Goal: Transaction & Acquisition: Download file/media

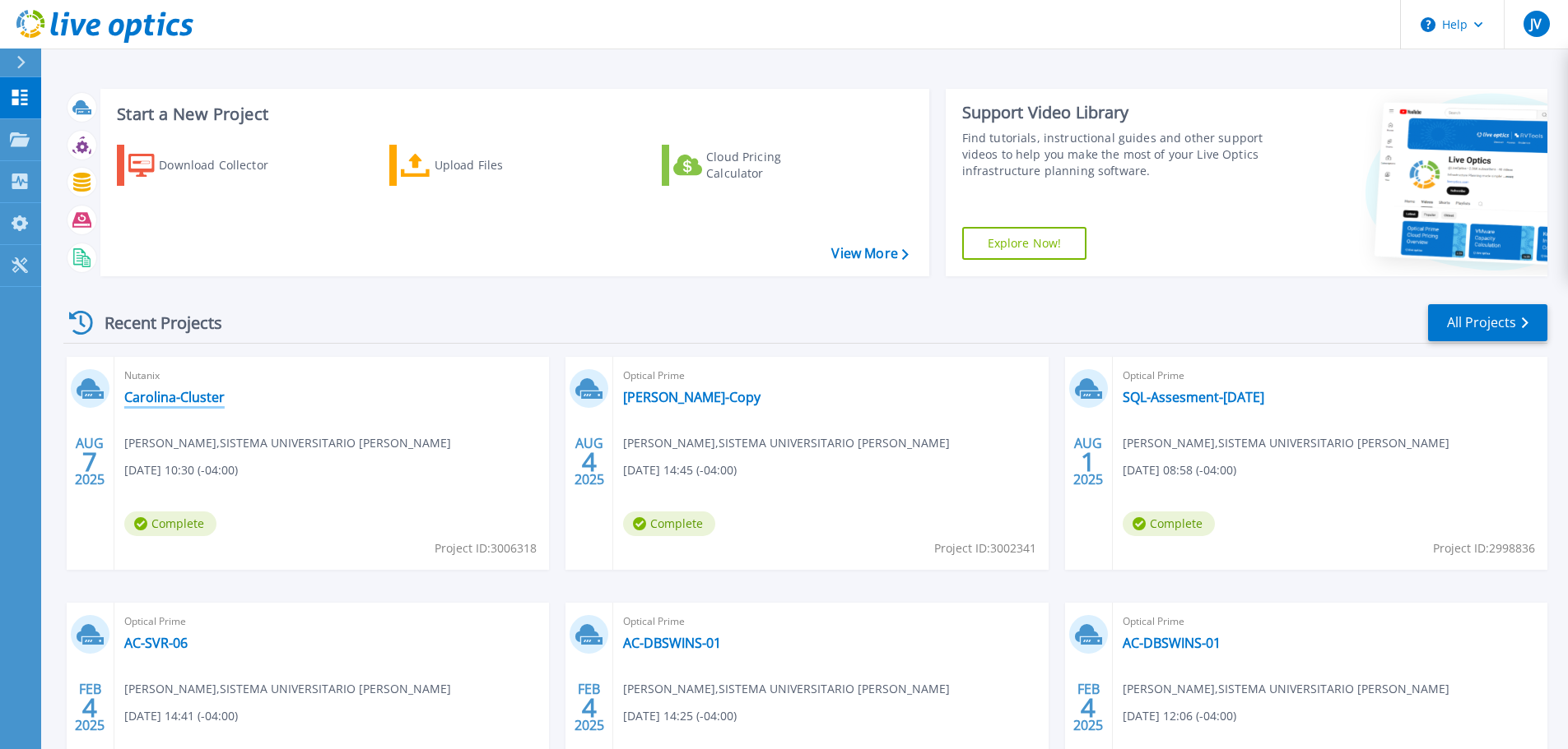
click at [188, 399] on link "Carolina-Cluster" at bounding box center [174, 397] width 101 height 17
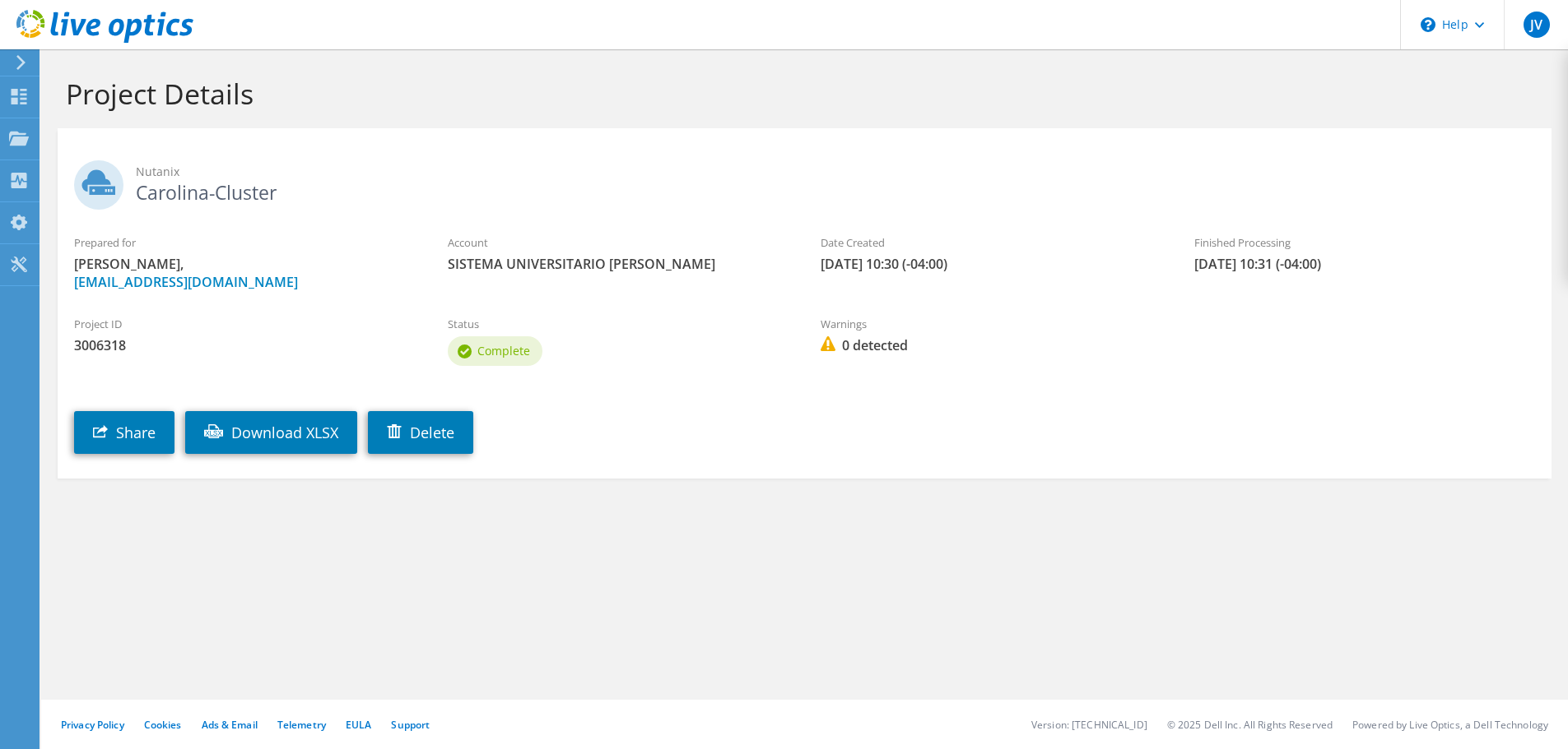
click at [275, 300] on div "Prepared for José Vellón, jvellon@uagm.edu" at bounding box center [244, 263] width 373 height 73
click at [16, 63] on icon at bounding box center [21, 62] width 12 height 15
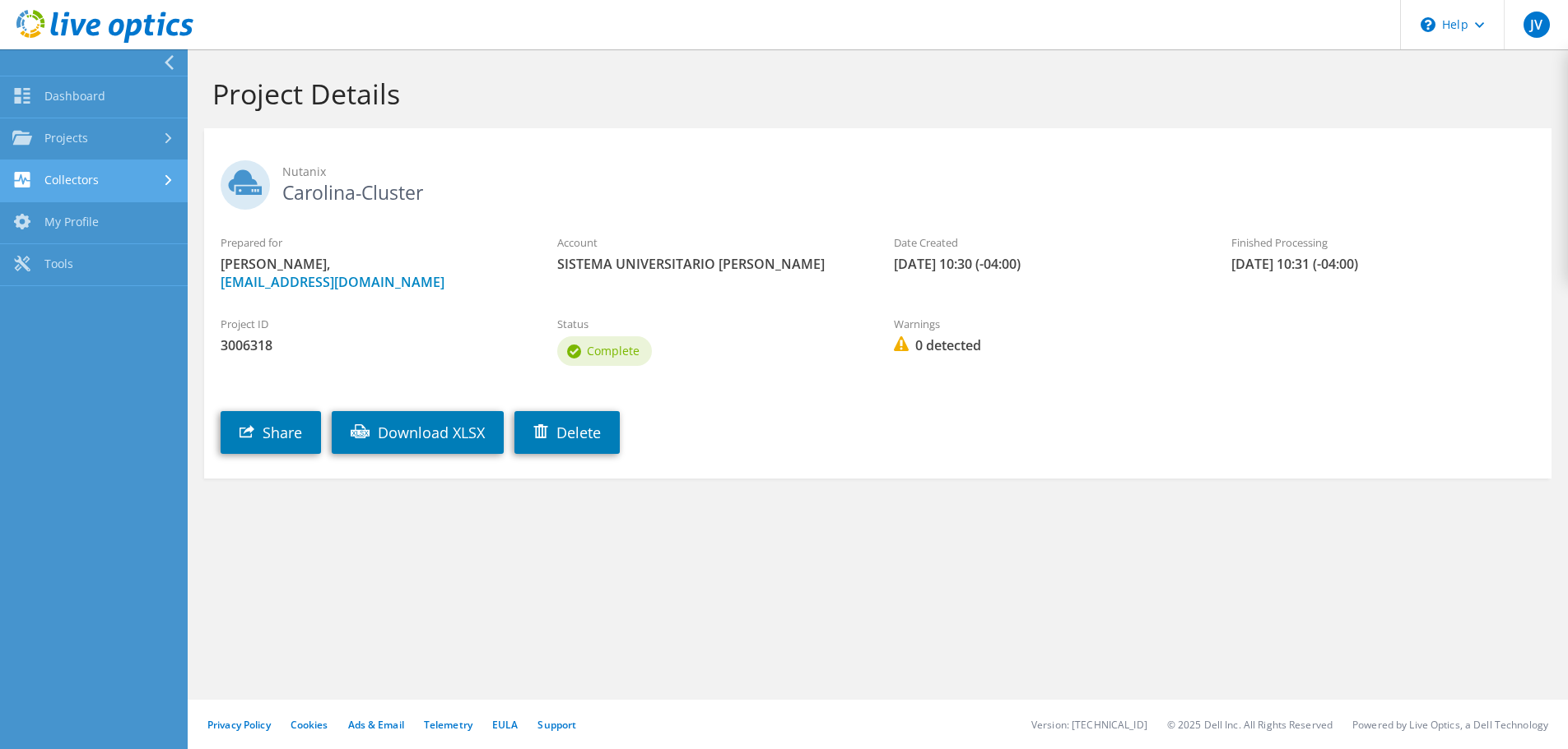
click at [77, 177] on link "Collectors" at bounding box center [94, 181] width 188 height 42
click at [72, 225] on link "Download Collector" at bounding box center [94, 223] width 188 height 42
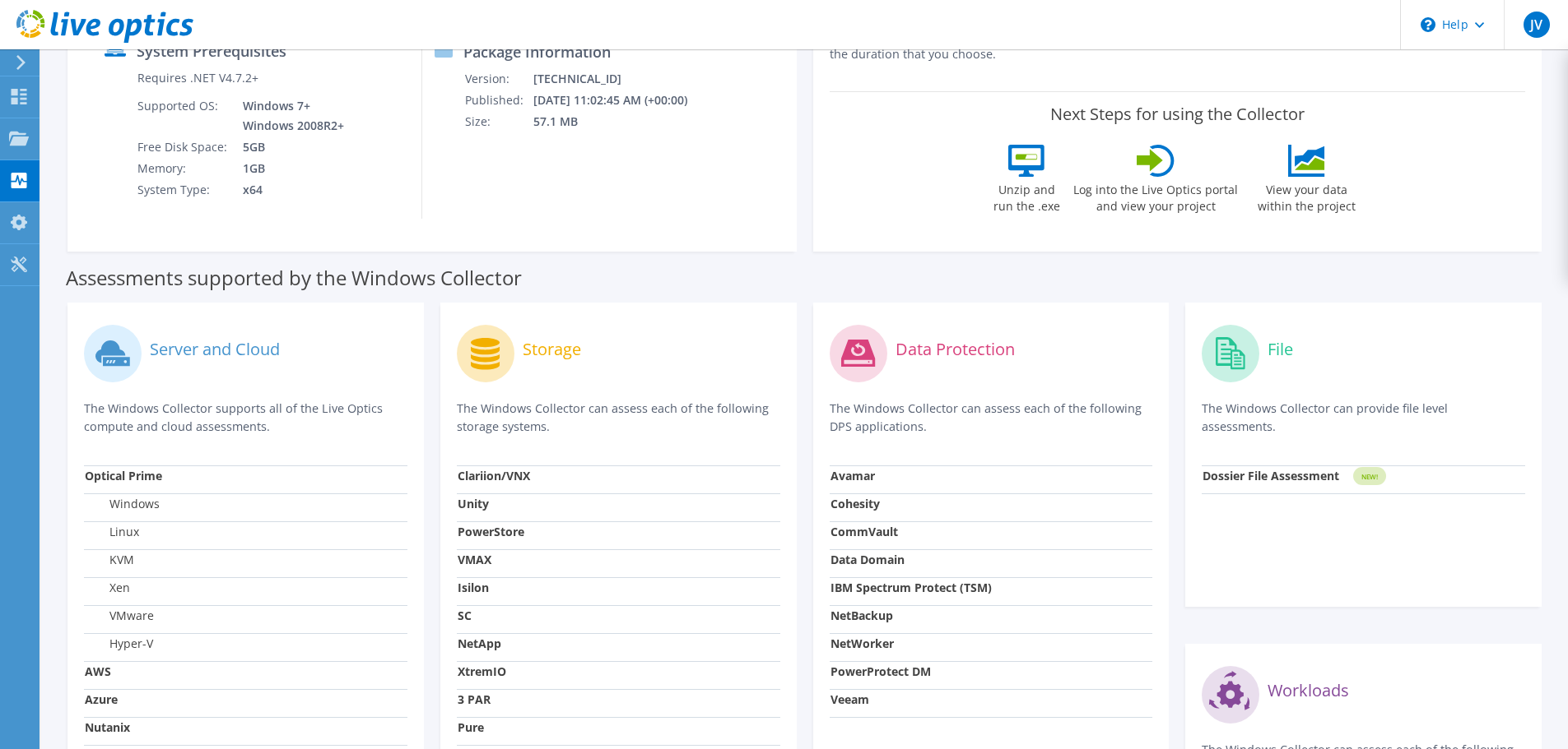
scroll to position [246, 0]
click at [479, 371] on circle at bounding box center [485, 355] width 58 height 58
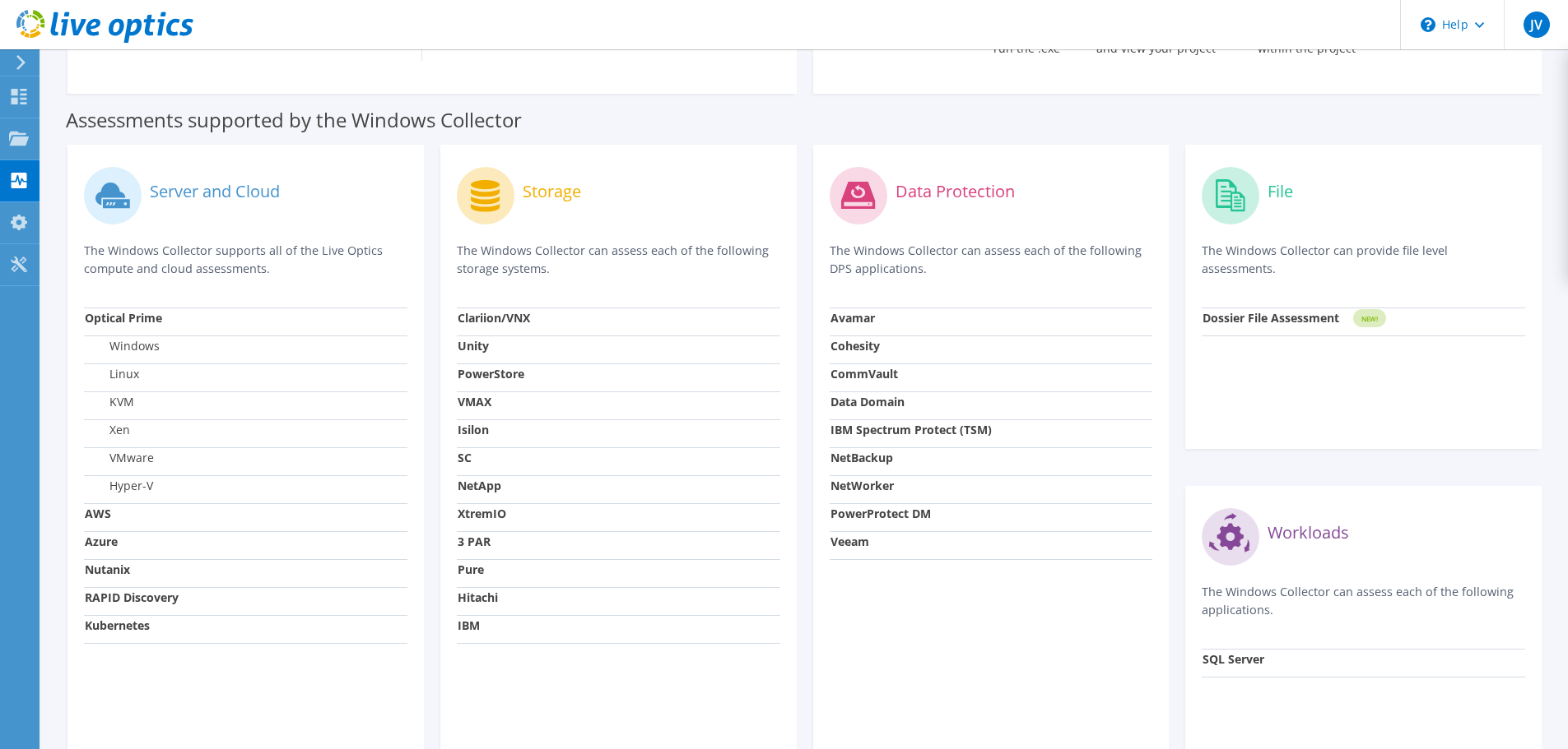
scroll to position [411, 0]
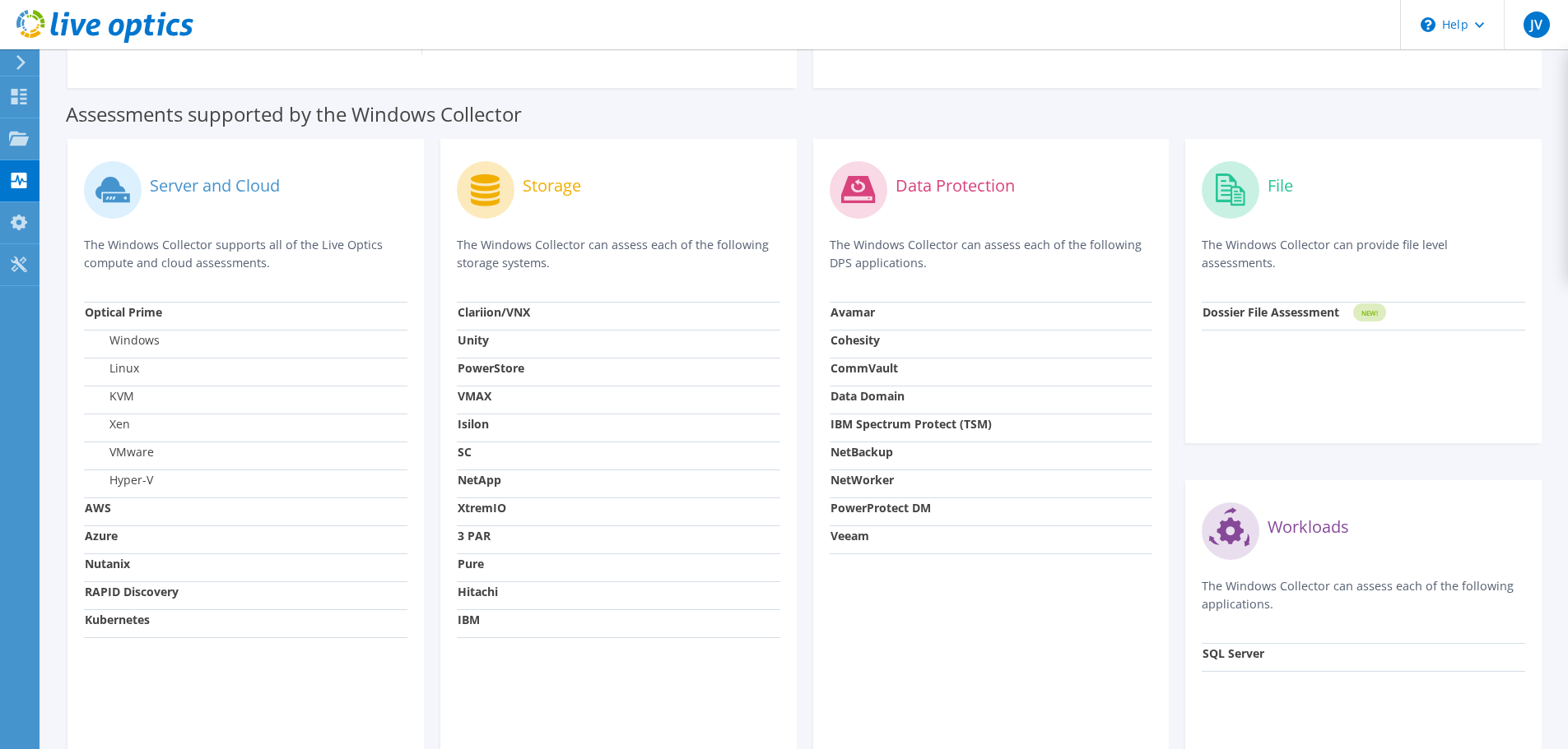
click at [469, 474] on strong "NetApp" at bounding box center [479, 480] width 44 height 16
click at [546, 413] on td "Isilon" at bounding box center [618, 427] width 324 height 28
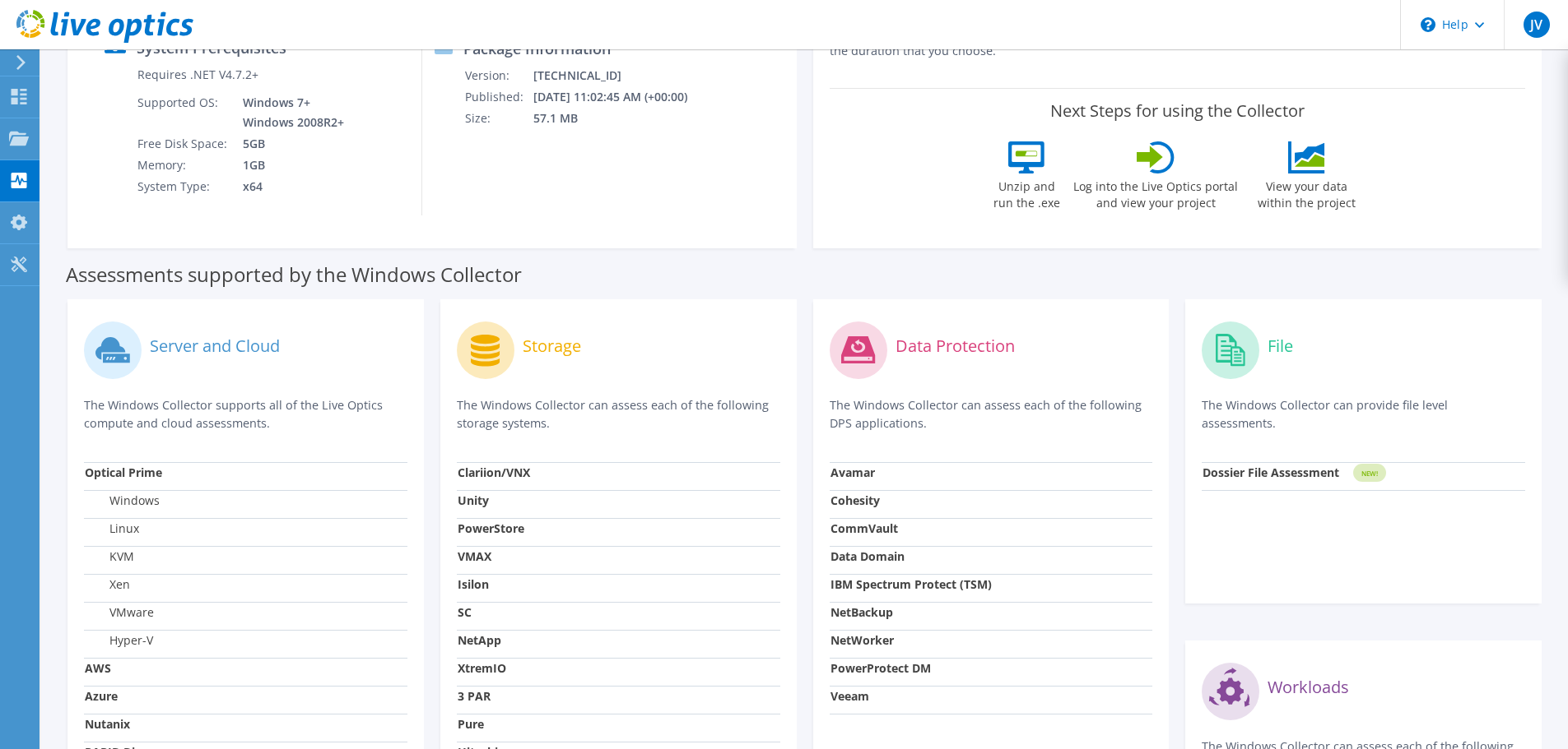
scroll to position [246, 0]
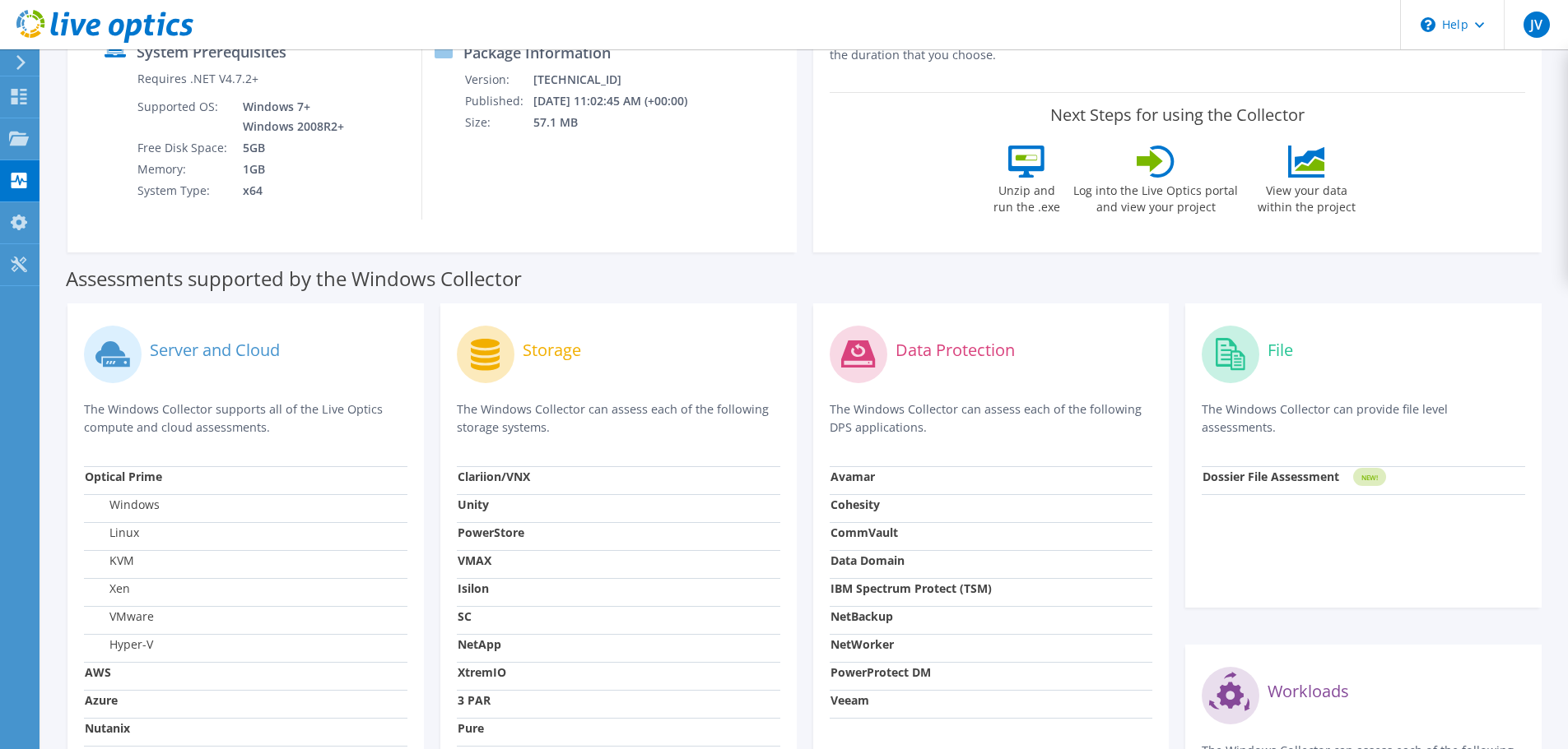
click at [478, 351] on icon at bounding box center [484, 355] width 29 height 32
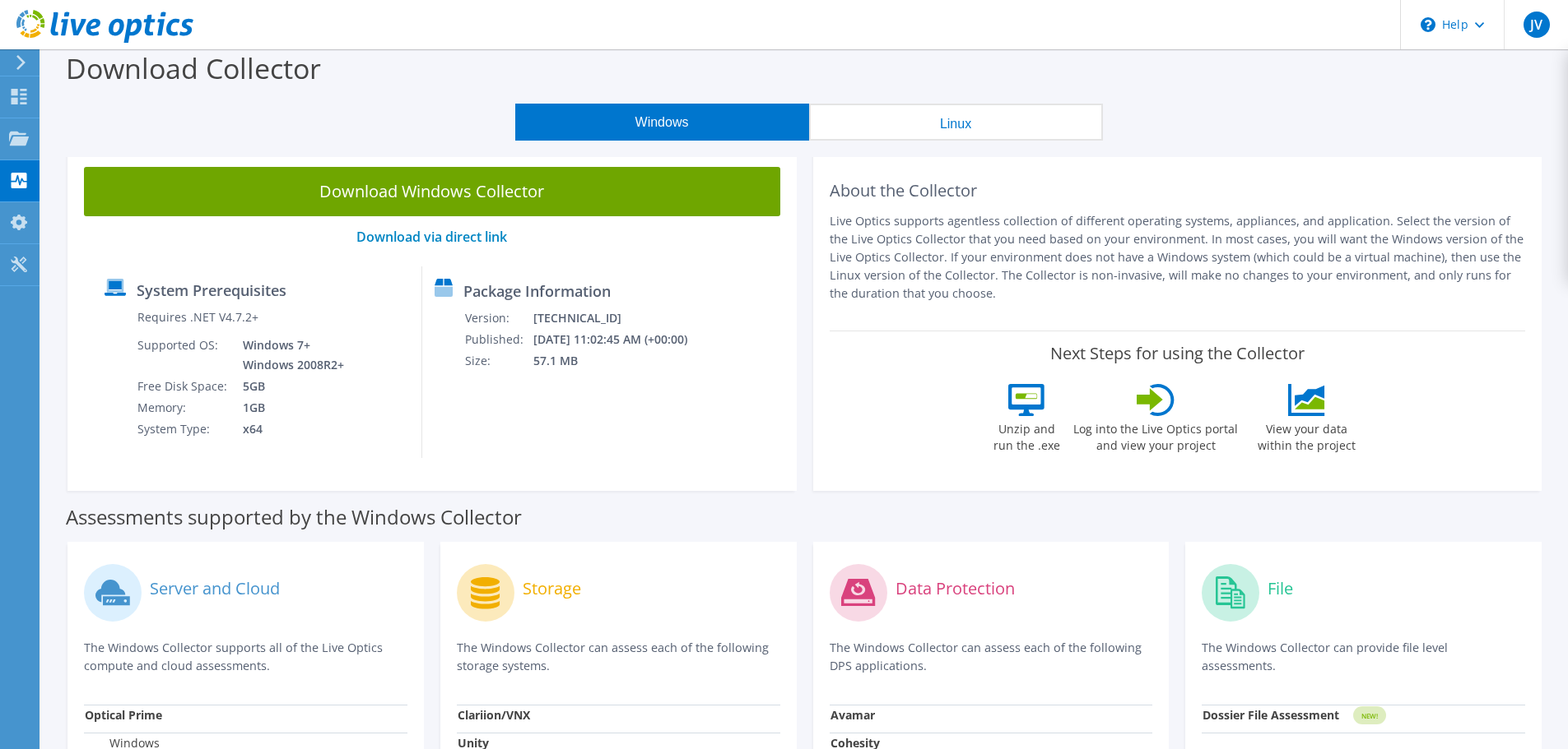
scroll to position [0, 0]
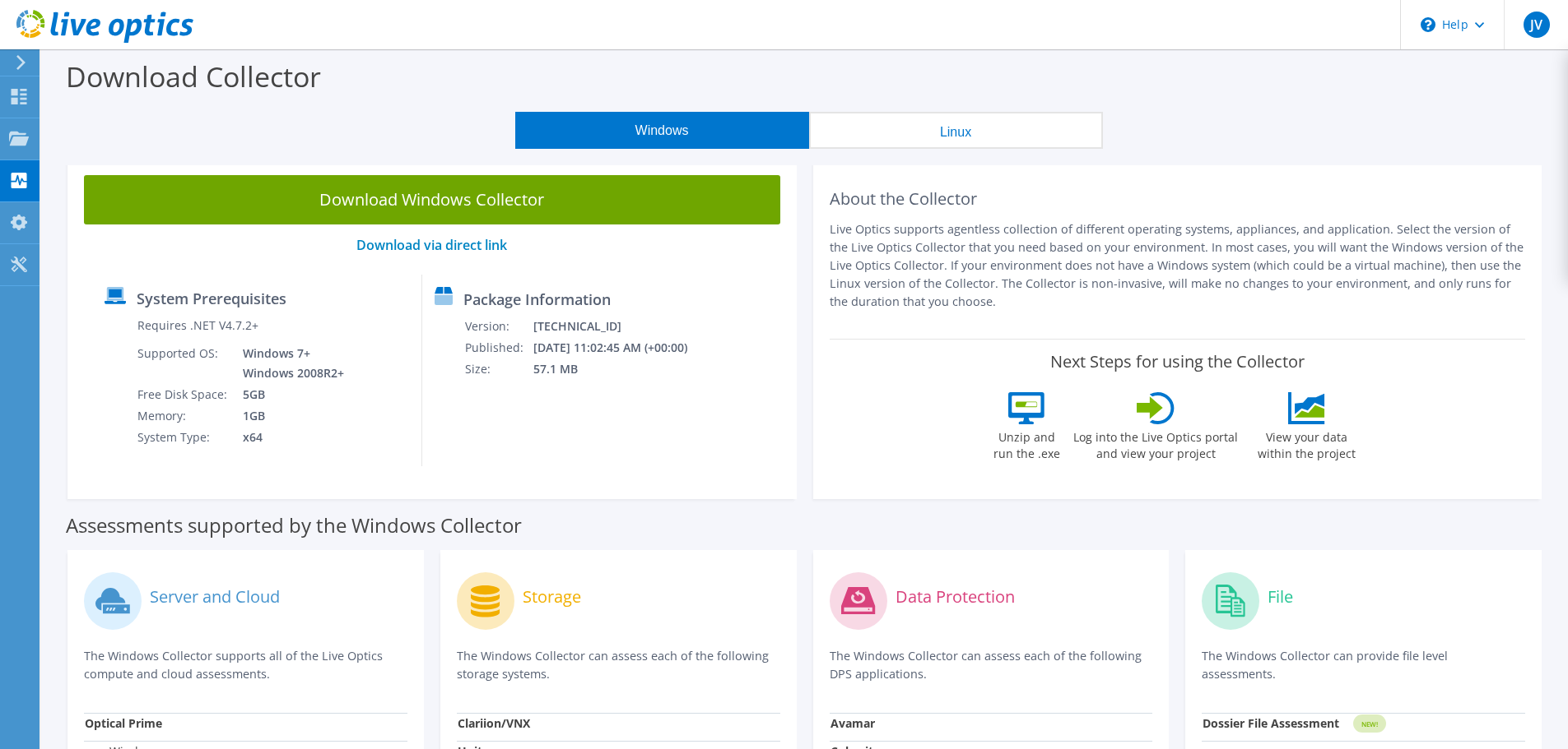
drag, startPoint x: 1020, startPoint y: 455, endPoint x: 693, endPoint y: 425, distance: 328.4
click at [1019, 454] on label "Unzip and run the .exe" at bounding box center [1026, 443] width 76 height 38
click at [486, 371] on div "Package Information Version: 26.3.10.224 Published: 10/10/2025 11:02:45 AM (+00…" at bounding box center [557, 370] width 270 height 191
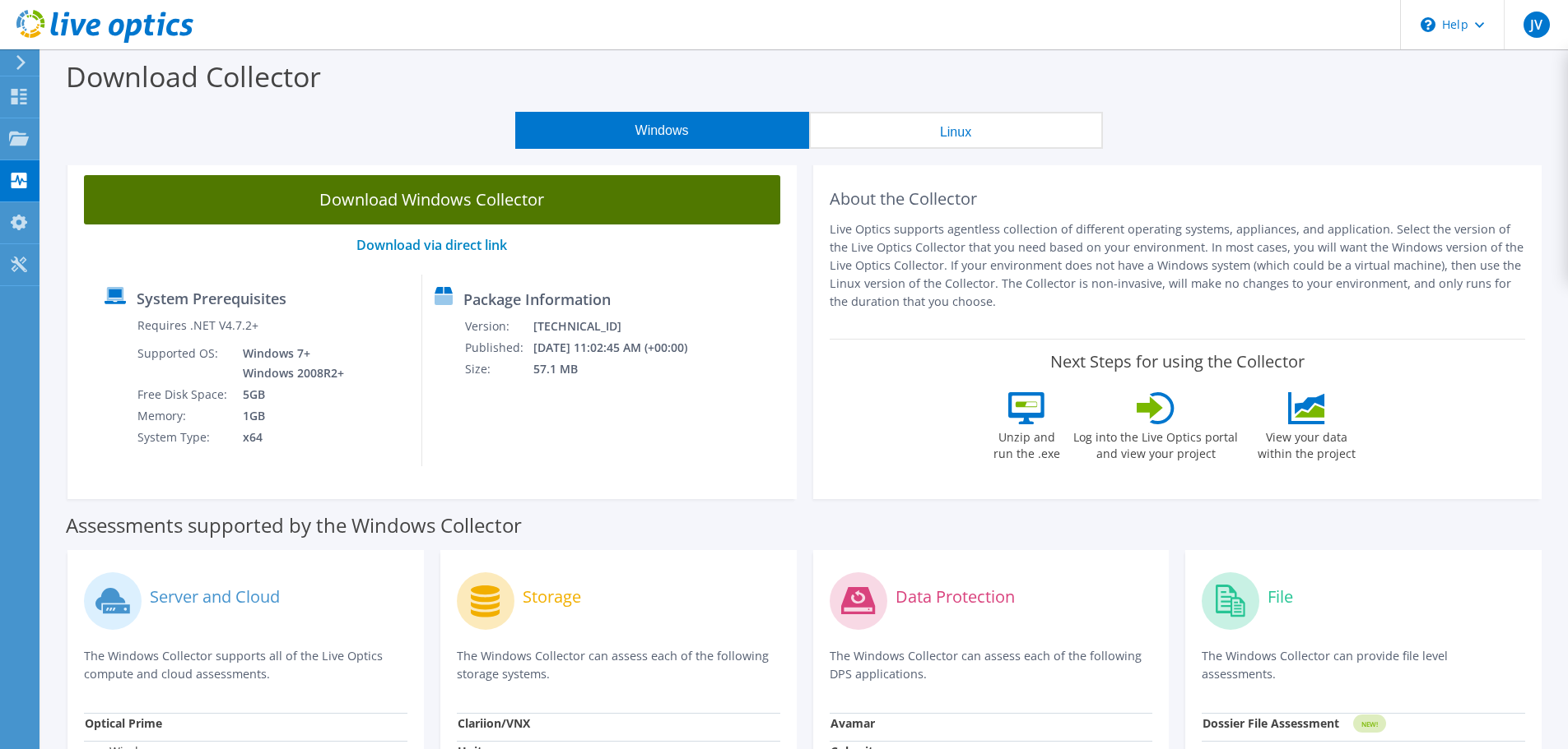
click at [461, 202] on link "Download Windows Collector" at bounding box center [432, 199] width 696 height 49
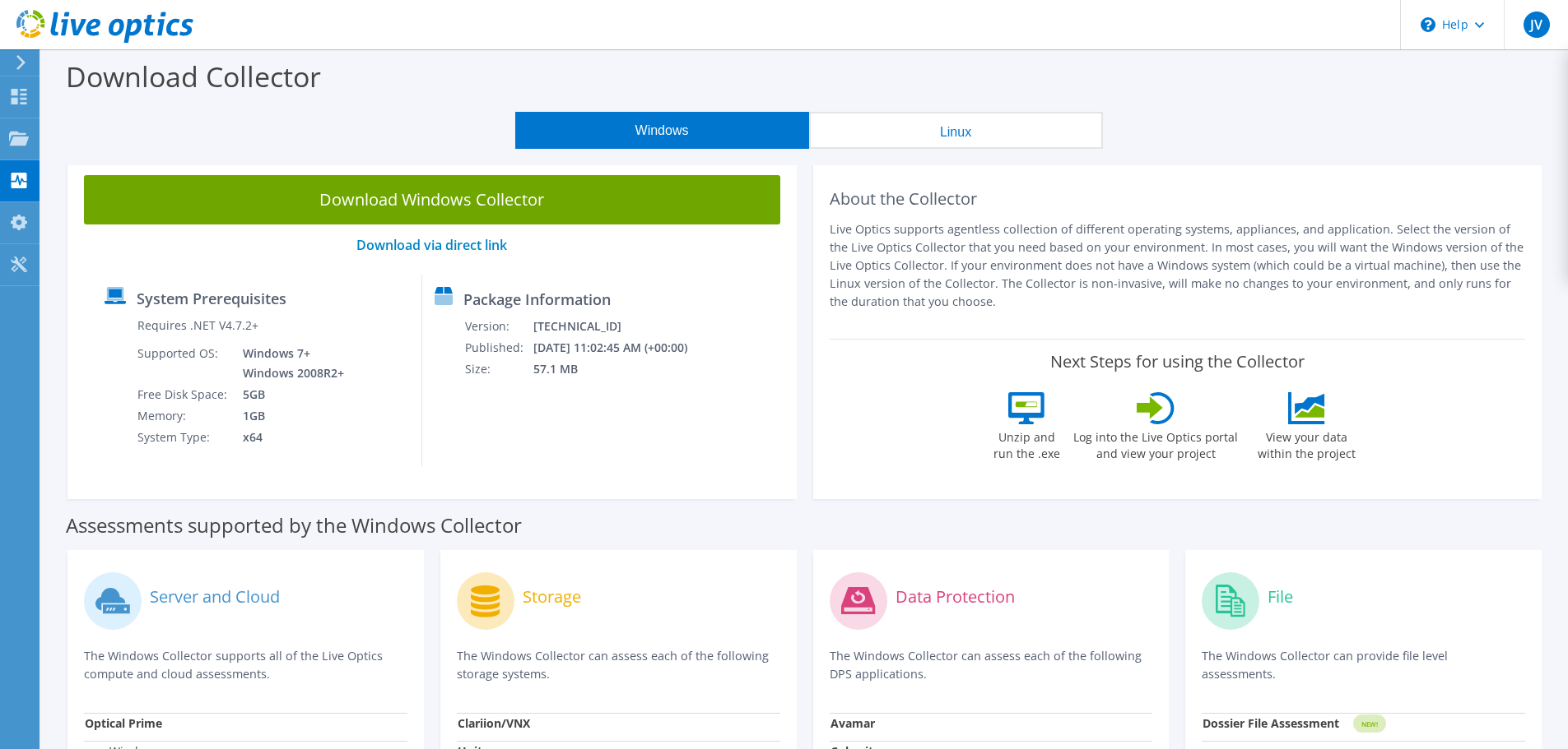
click at [1412, 117] on div "Windows Linux" at bounding box center [808, 130] width 1502 height 37
click at [13, 137] on use at bounding box center [18, 138] width 20 height 14
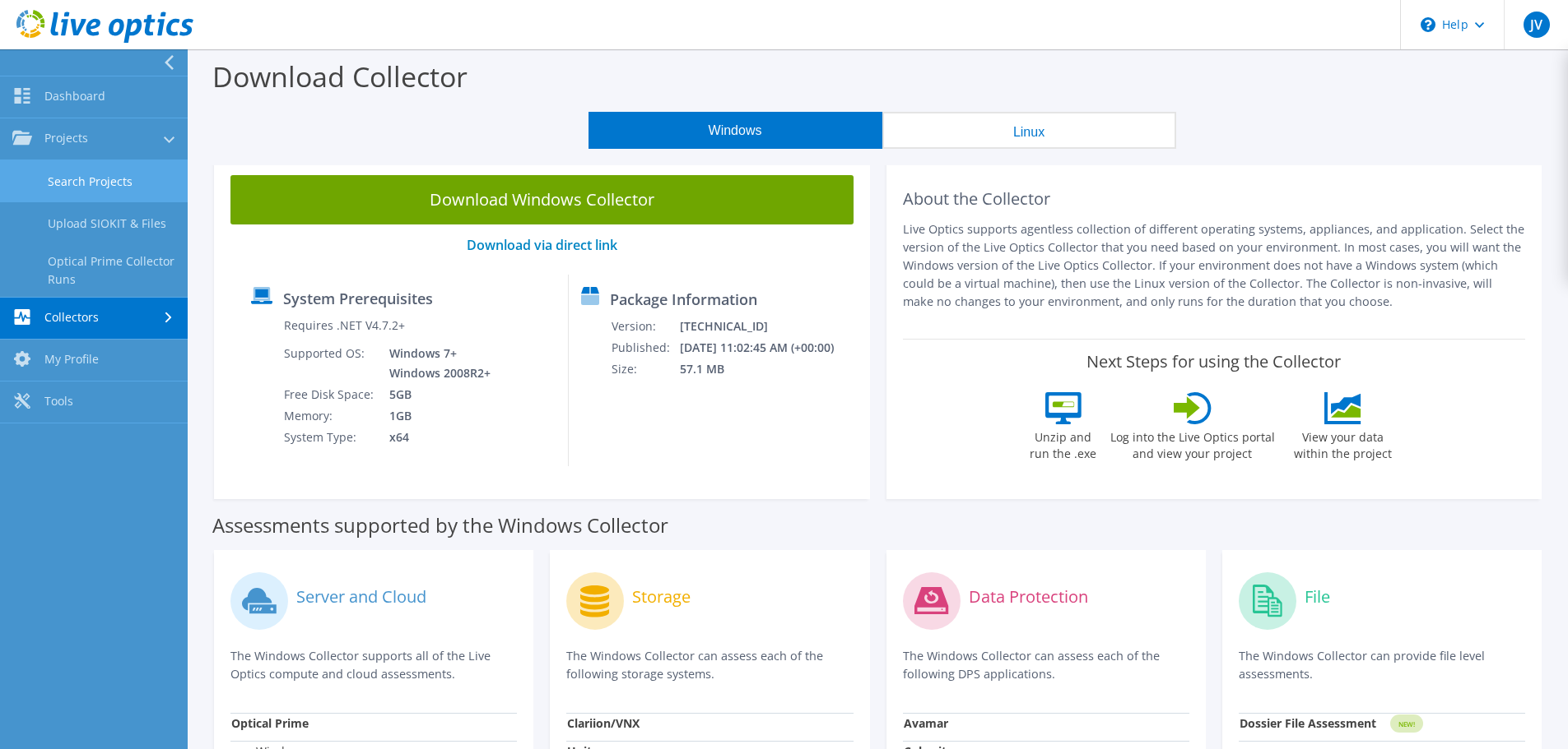
click at [116, 188] on link "Search Projects" at bounding box center [94, 181] width 188 height 42
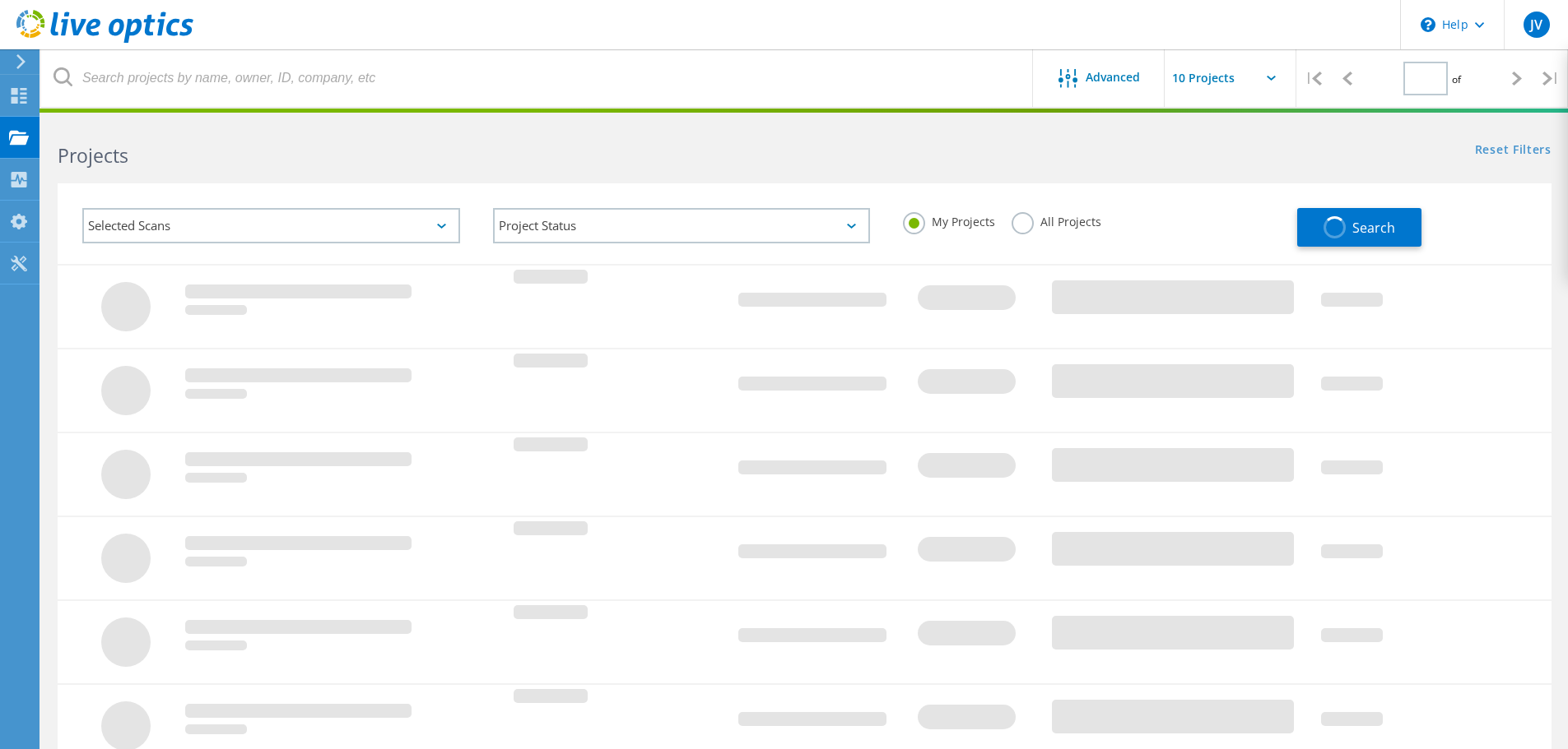
type input "1"
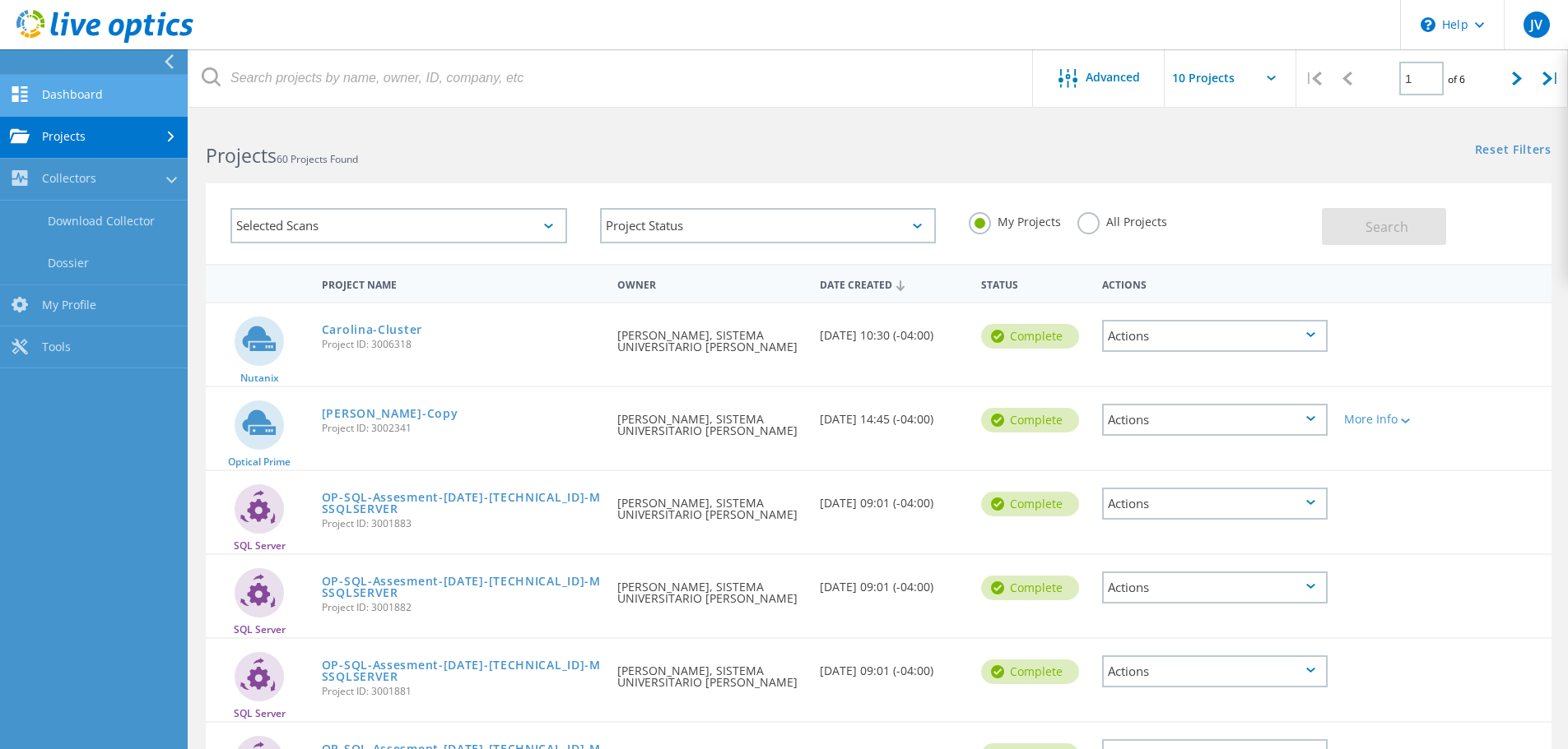
click at [80, 98] on link "Dashboard" at bounding box center [94, 96] width 188 height 42
click at [27, 87] on use at bounding box center [20, 94] width 16 height 16
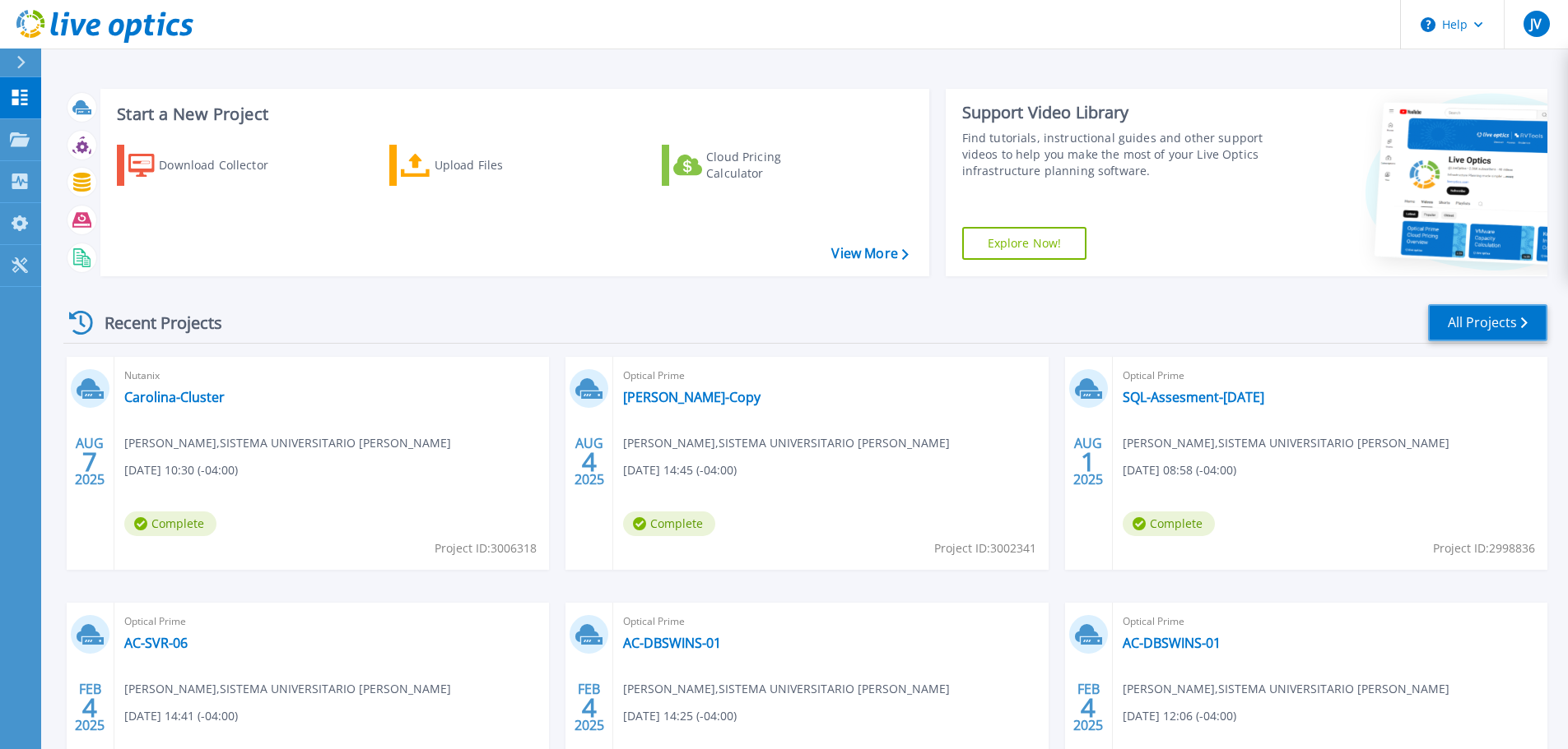
click at [1455, 323] on link "All Projects" at bounding box center [1488, 322] width 119 height 37
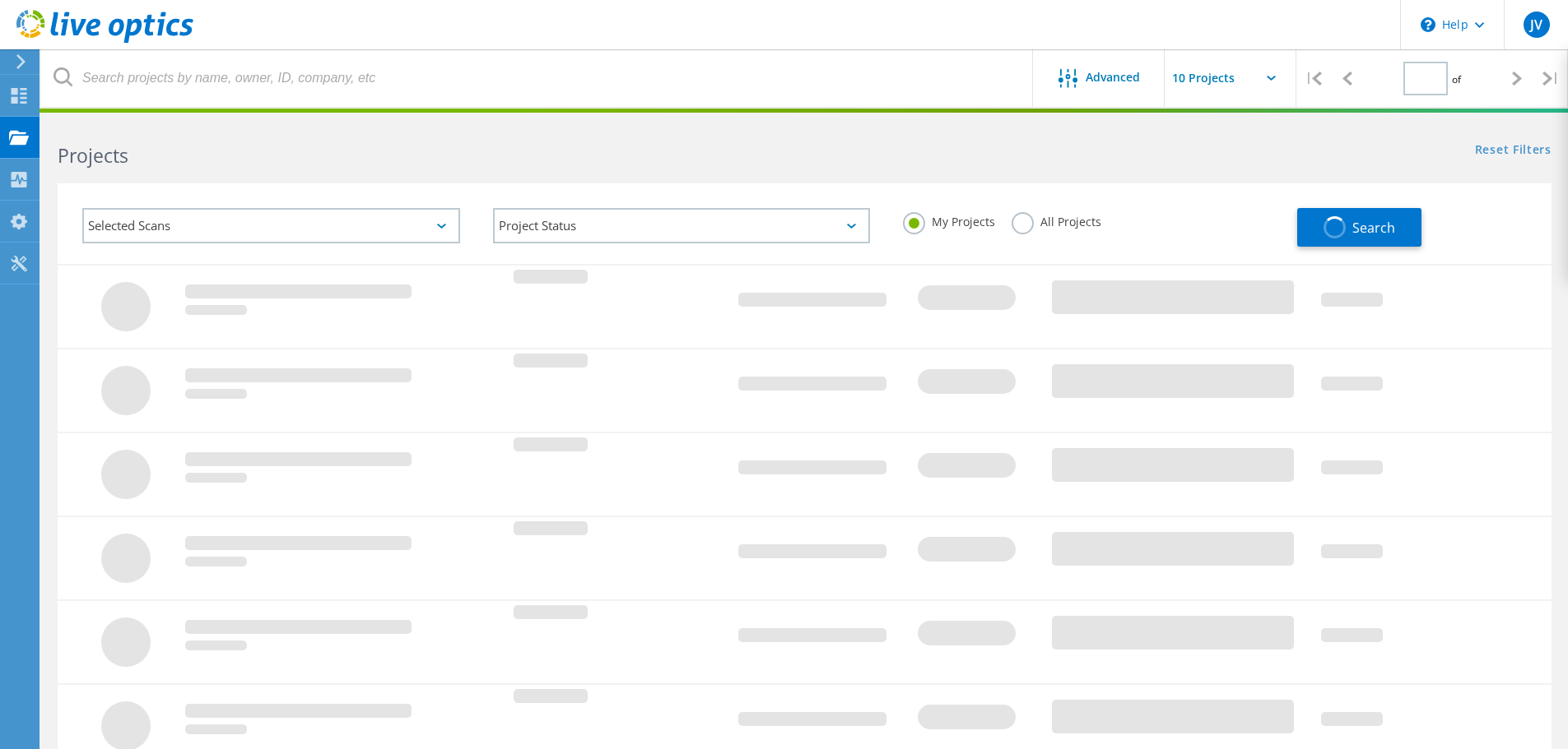
type input "1"
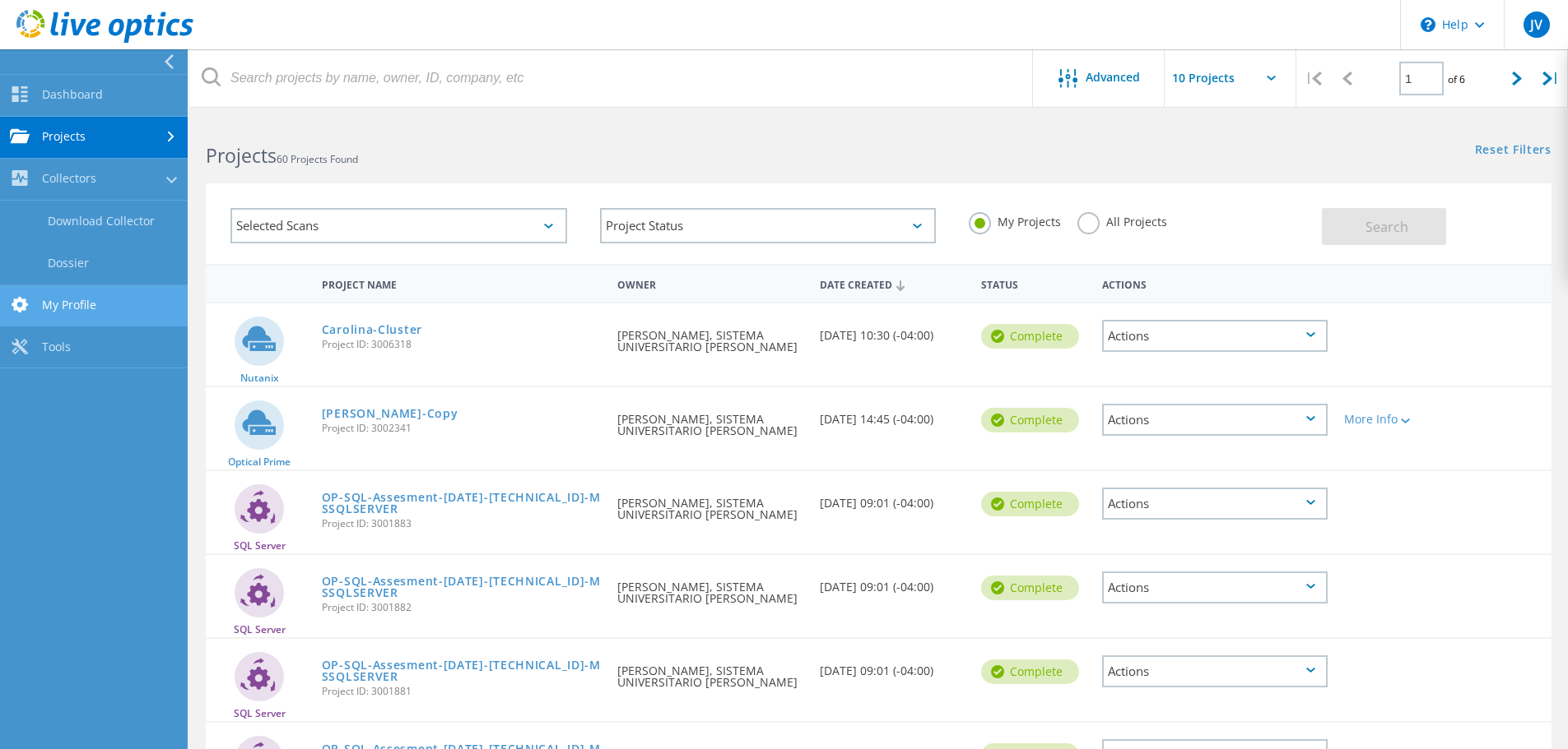
click at [57, 308] on link "My Profile" at bounding box center [94, 307] width 188 height 42
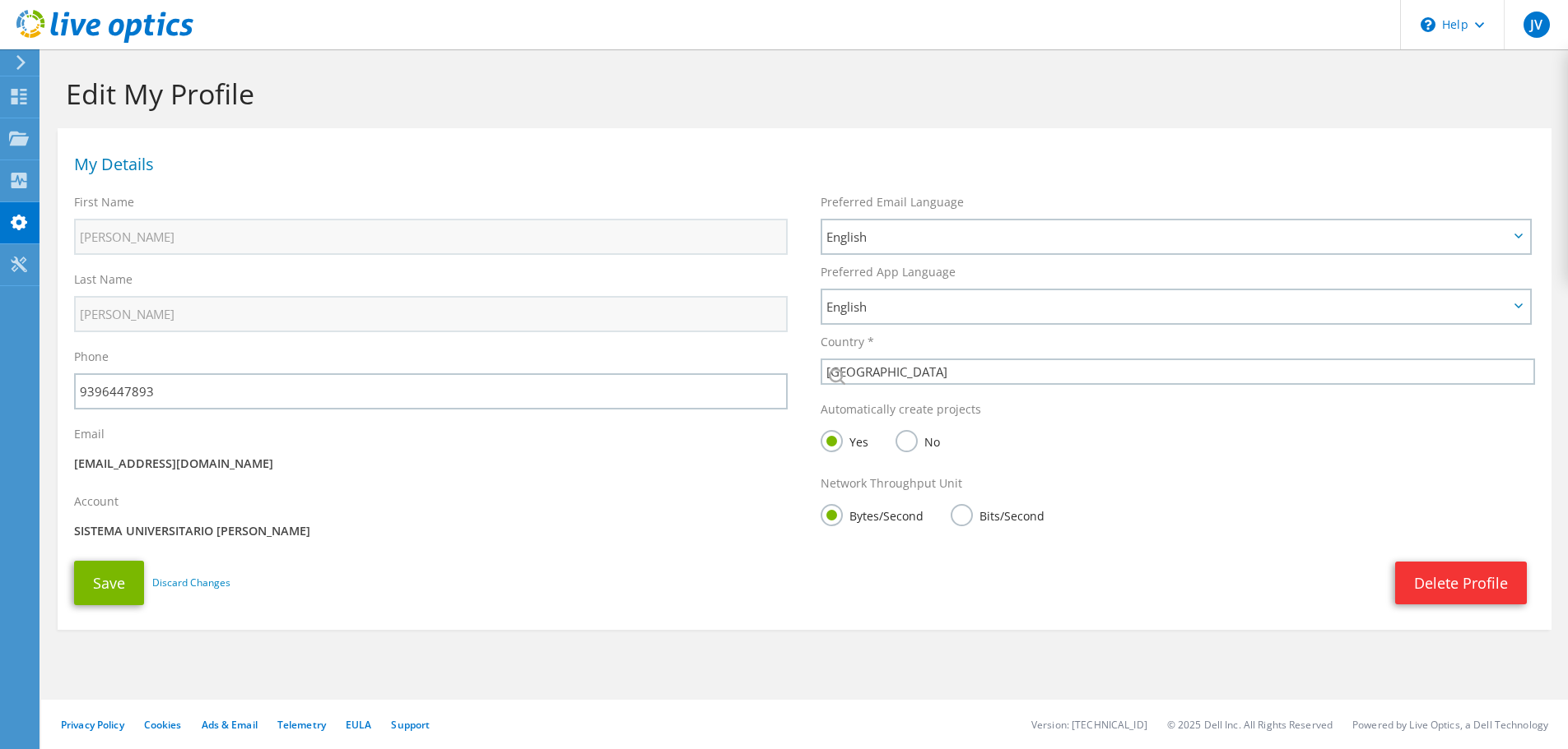
select select "224"
click at [614, 497] on div "Account SISTEMA UNIVERSITARIO [PERSON_NAME]" at bounding box center [430, 518] width 746 height 67
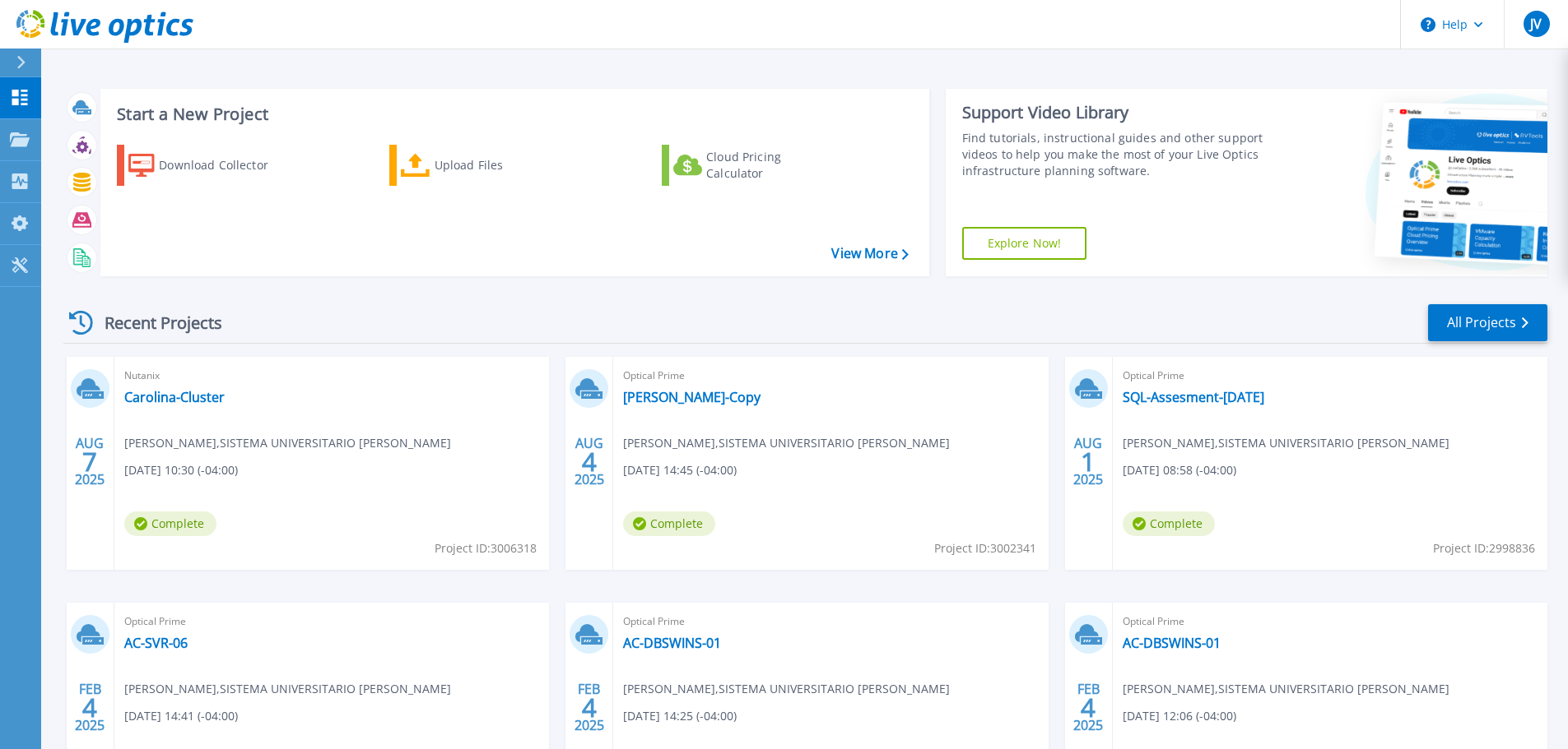
click at [1035, 246] on link "Explore Now!" at bounding box center [1024, 244] width 125 height 33
